Goal: Transaction & Acquisition: Download file/media

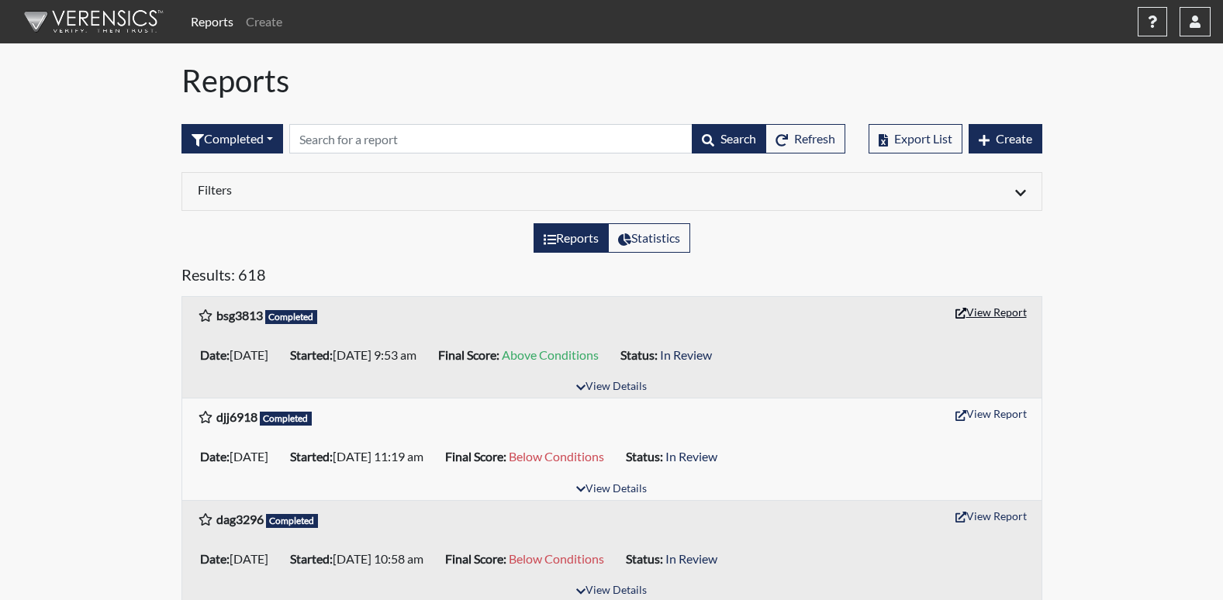
click at [999, 320] on button "View Report" at bounding box center [990, 312] width 85 height 24
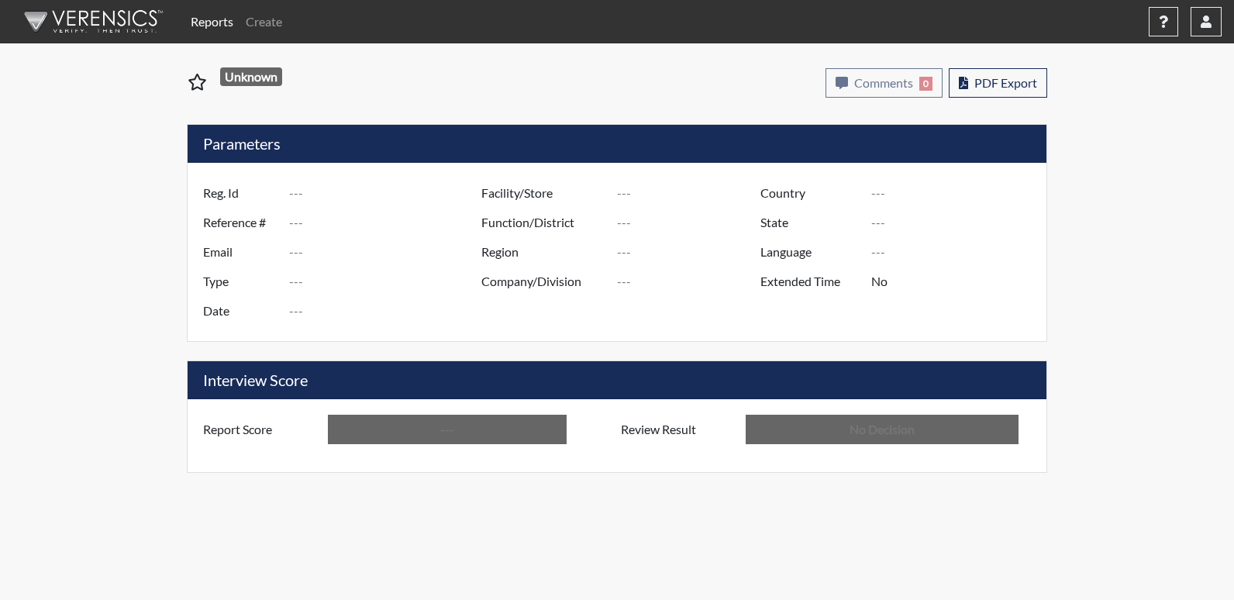
type input "bsg3813"
type input "50751"
type input "---"
type input "Corrections Pre-Employment"
type input "[DATE]"
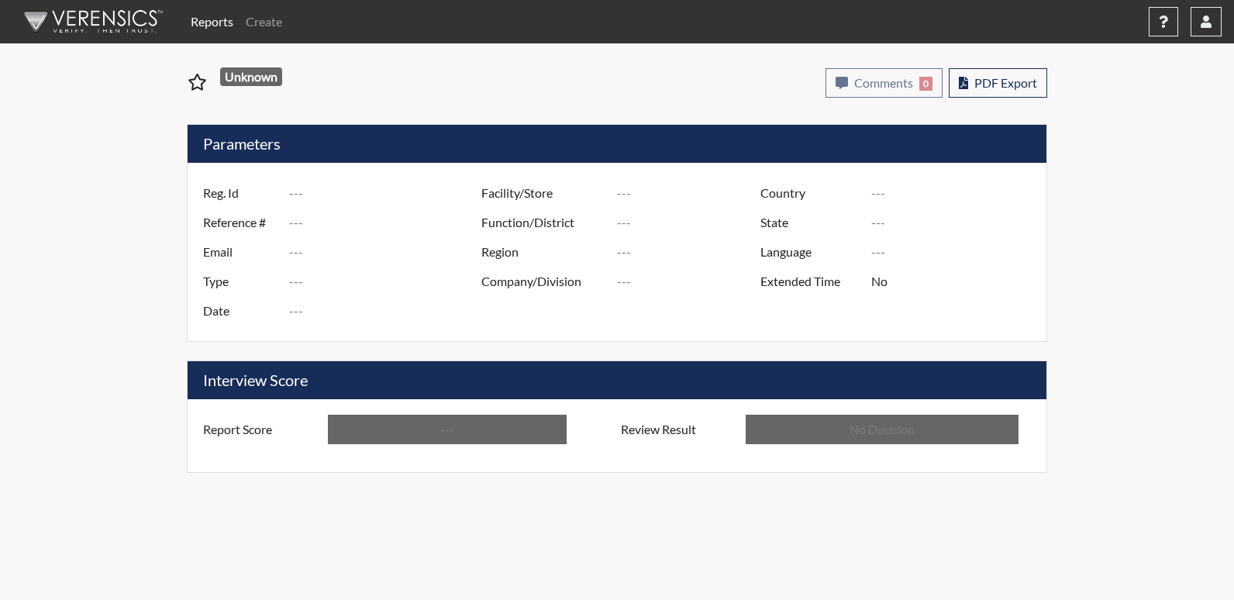
type input "[PERSON_NAME]"
type input "[GEOGRAPHIC_DATA]"
type input "[US_STATE]"
type input "English"
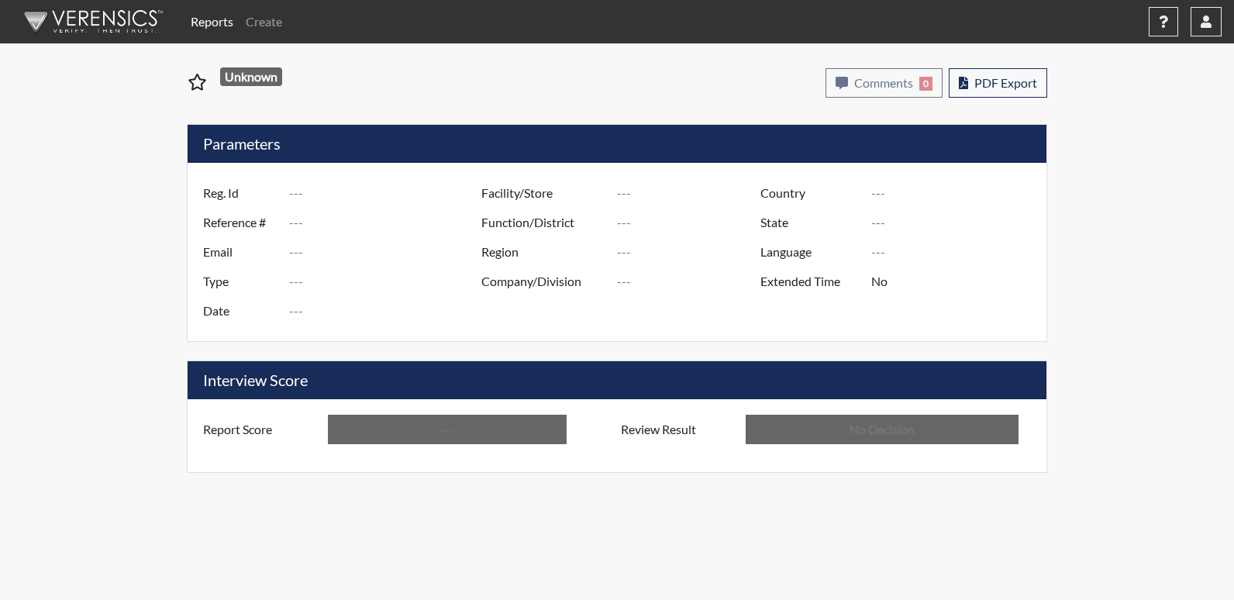
type input "Above Conditions"
type input "In Review"
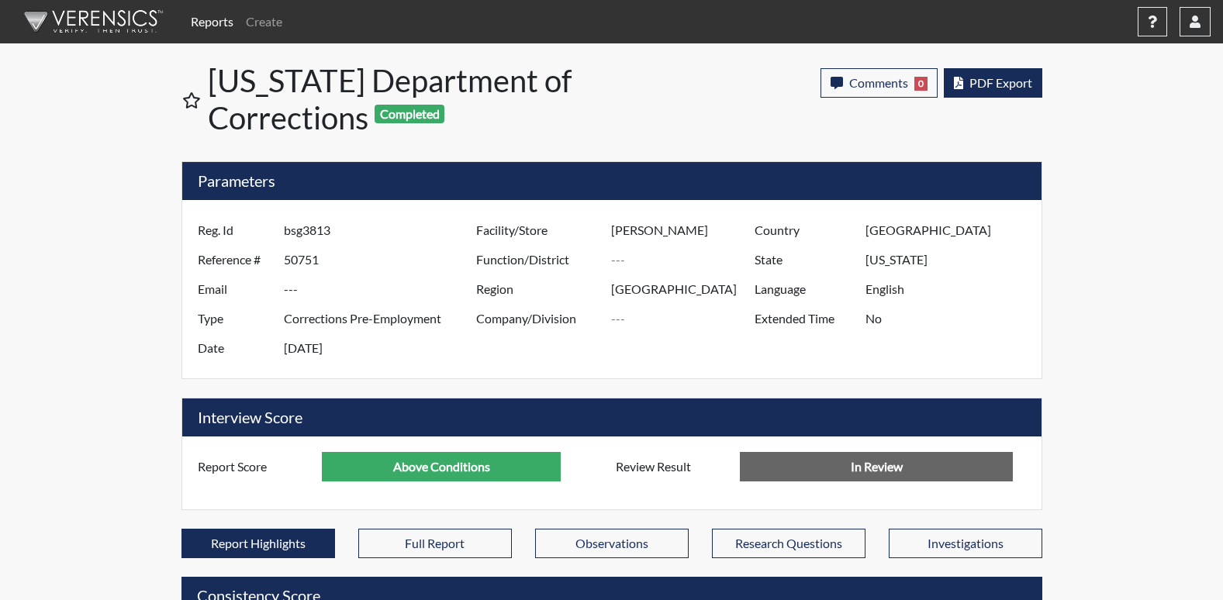
scroll to position [257, 644]
click at [1013, 87] on span "PDF Export" at bounding box center [1000, 82] width 63 height 15
